Goal: Information Seeking & Learning: Learn about a topic

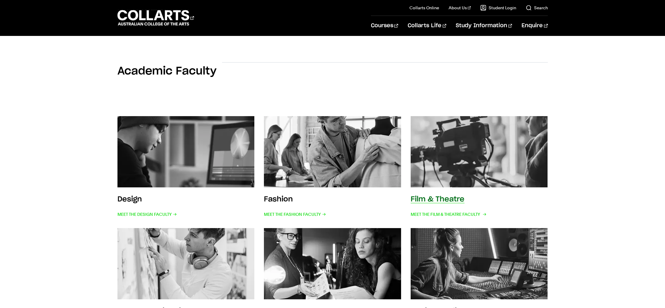
scroll to position [52, 0]
click at [431, 162] on img at bounding box center [479, 151] width 151 height 78
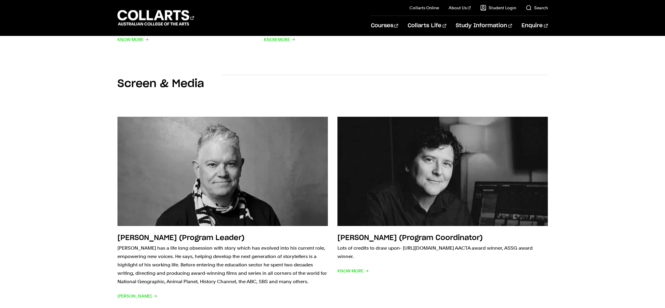
scroll to position [674, 0]
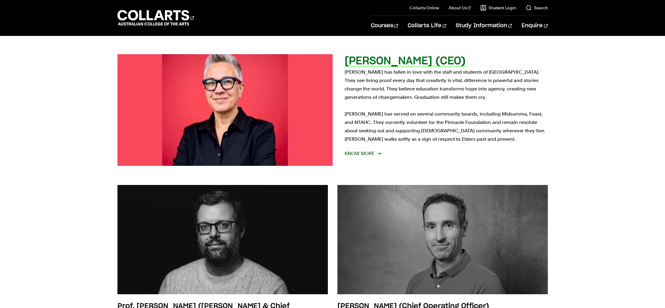
scroll to position [252, 0]
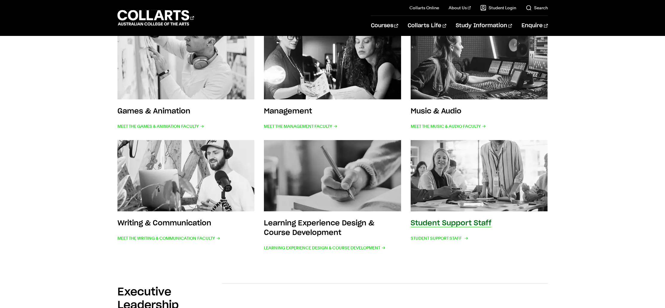
click at [476, 169] on img at bounding box center [479, 175] width 151 height 78
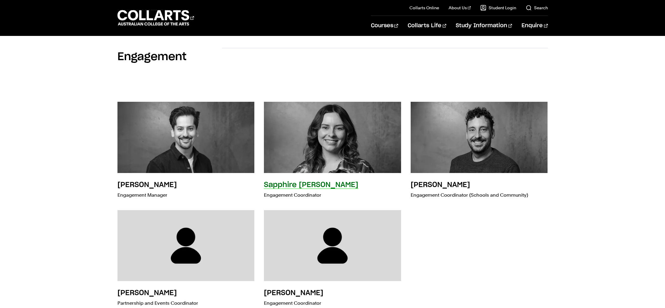
scroll to position [1472, 0]
